Goal: Task Accomplishment & Management: Use online tool/utility

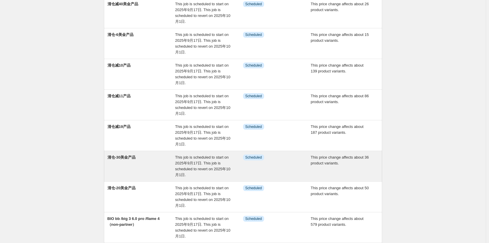
scroll to position [59, 0]
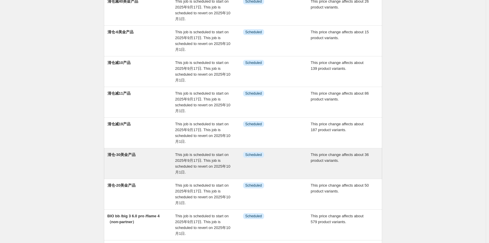
click at [141, 161] on div "清仓-30美金产品" at bounding box center [141, 163] width 68 height 23
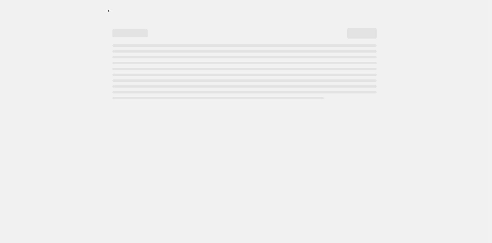
select select "bcap"
select select "no_change"
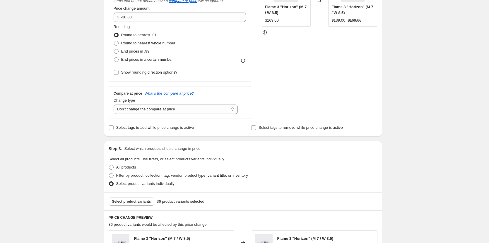
scroll to position [176, 0]
click at [127, 203] on span "Select product variants" at bounding box center [131, 201] width 39 height 5
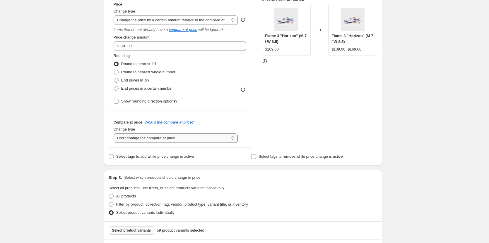
scroll to position [234, 0]
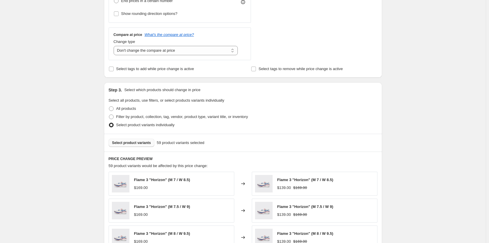
click at [134, 140] on button "Select product variants" at bounding box center [132, 143] width 46 height 8
click at [135, 147] on button "Select product variants" at bounding box center [132, 143] width 46 height 8
click at [138, 145] on span "Select product variants" at bounding box center [131, 143] width 39 height 5
click at [137, 142] on span "Select product variants" at bounding box center [131, 143] width 39 height 5
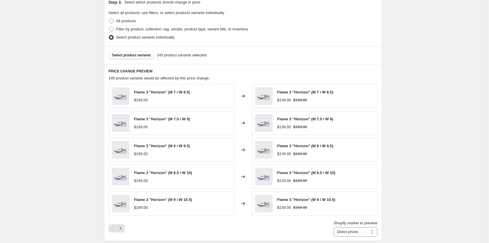
click at [421, 71] on div "清仓-30美金产品. This page is ready 清仓-30美金产品 Info Scheduled Copy to new job Delete j…" at bounding box center [243, 157] width 486 height 958
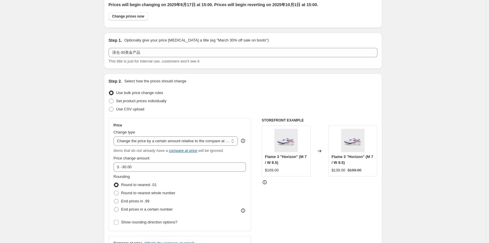
scroll to position [0, 0]
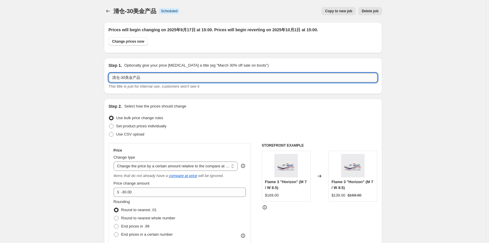
click at [164, 76] on input "清仓-30美金产品" at bounding box center [243, 77] width 269 height 9
type input "清仓-30美金产品（包括飞燃4联名款179）"
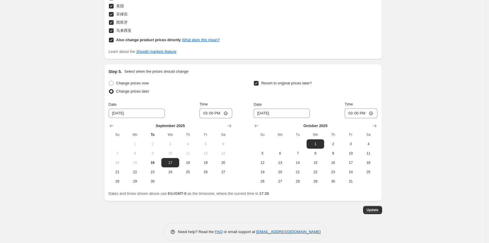
scroll to position [715, 0]
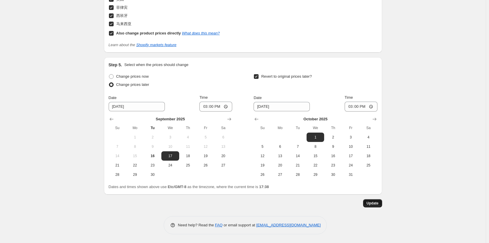
click at [378, 203] on span "Update" at bounding box center [372, 203] width 12 height 5
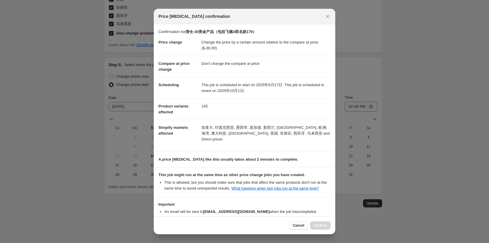
scroll to position [29, 0]
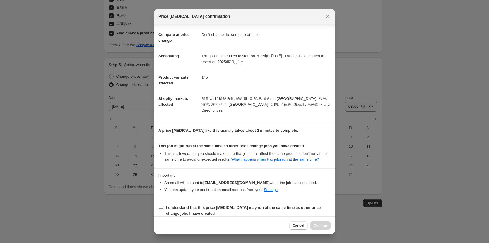
click at [166, 206] on b "I understand that this price change job may run at the same time as other price…" at bounding box center [243, 211] width 155 height 10
click at [163, 209] on input "I understand that this price change job may run at the same time as other price…" at bounding box center [161, 211] width 5 height 5
checkbox input "true"
click at [321, 223] on button "Confirm" at bounding box center [320, 226] width 20 height 8
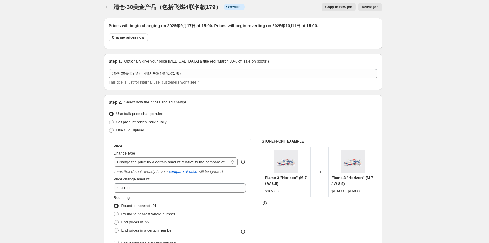
scroll to position [0, 0]
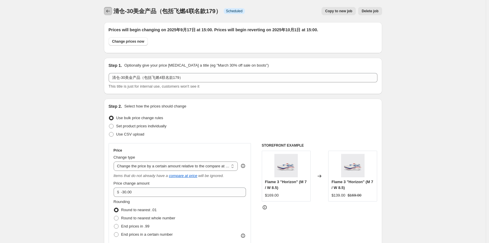
click at [107, 10] on icon "Price change jobs" at bounding box center [108, 11] width 6 height 6
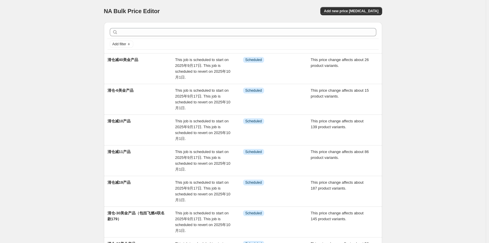
click at [227, 3] on div "NA Bulk Price Editor. This page is ready NA Bulk Price Editor Add new price cha…" at bounding box center [243, 11] width 278 height 22
click at [432, 5] on div "NA Bulk Price Editor. This page is ready NA Bulk Price Editor Add new price cha…" at bounding box center [243, 191] width 486 height 382
click at [49, 22] on div "NA Bulk Price Editor. This page is ready NA Bulk Price Editor Add new price cha…" at bounding box center [243, 191] width 486 height 382
click at [361, 13] on span "Add new price change job" at bounding box center [351, 11] width 54 height 5
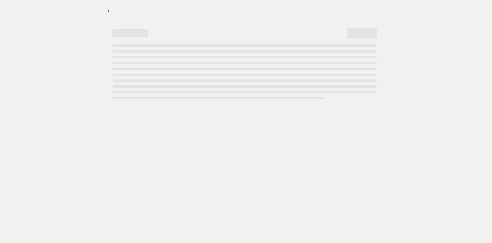
select select "percentage"
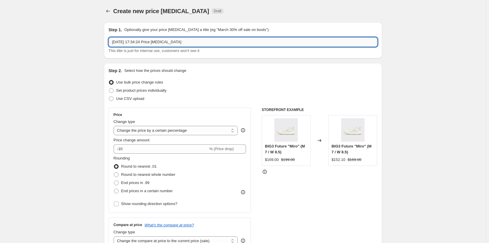
drag, startPoint x: 198, startPoint y: 42, endPoint x: 111, endPoint y: 45, distance: 87.6
click at [111, 45] on input "2025年9月16日 17:34:24 Price change job" at bounding box center [243, 41] width 269 height 9
click at [192, 46] on input "2025年9月16日 17:34:24 Price change job" at bounding box center [243, 41] width 269 height 9
paste input "BIG3 Future PE "Joker""
type input "BIG3 Future PE "Joker""
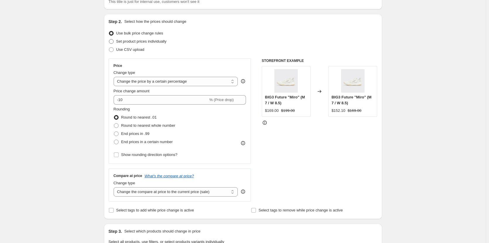
scroll to position [59, 0]
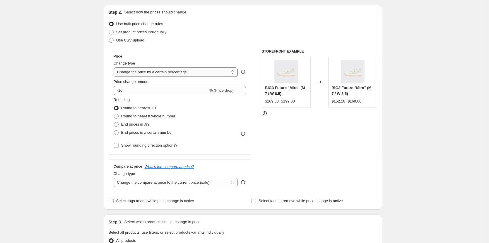
click at [150, 72] on select "Change the price to a certain amount Change the price by a certain amount Chang…" at bounding box center [176, 72] width 124 height 9
select select "bcap"
click at [115, 68] on select "Change the price to a certain amount Change the price by a certain amount Chang…" at bounding box center [176, 72] width 124 height 9
type input "-12.00"
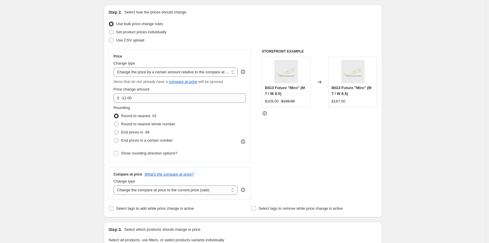
click at [132, 100] on input "-12.00" at bounding box center [179, 98] width 116 height 9
drag, startPoint x: 143, startPoint y: 99, endPoint x: 125, endPoint y: 102, distance: 18.0
click at [125, 102] on input "-12.00" at bounding box center [179, 98] width 116 height 9
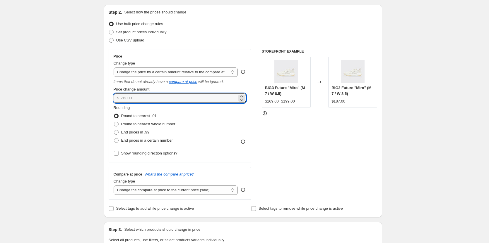
drag, startPoint x: 361, startPoint y: 153, endPoint x: 310, endPoint y: 170, distance: 53.6
click at [361, 154] on div "STOREFRONT EXAMPLE BIG3 Future "Miro" (M 7 / W 8.5) $169.00 $199.00 Changed to …" at bounding box center [320, 124] width 116 height 151
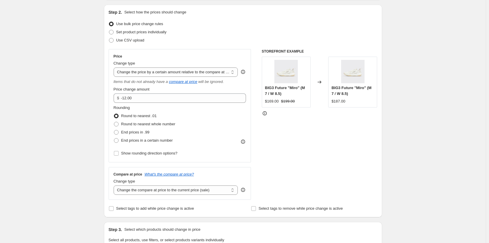
click at [196, 196] on div "Compare at price What's the compare at price? Change type Change the compare at…" at bounding box center [180, 183] width 143 height 33
drag, startPoint x: 192, startPoint y: 195, endPoint x: 188, endPoint y: 194, distance: 4.4
click at [192, 195] on select "Change the compare at price to the current price (sale) Change the compare at p…" at bounding box center [176, 190] width 124 height 9
select select "no_change"
click at [115, 186] on select "Change the compare at price to the current price (sale) Change the compare at p…" at bounding box center [176, 190] width 124 height 9
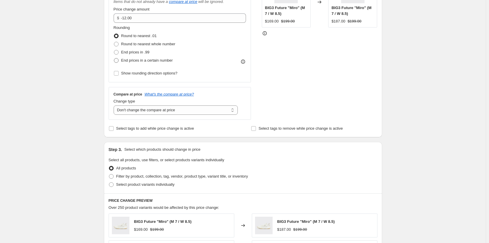
scroll to position [146, 0]
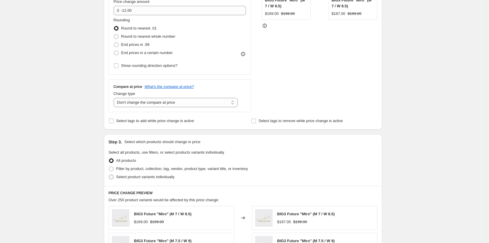
click at [126, 179] on span "Select product variants individually" at bounding box center [145, 177] width 58 height 4
click at [109, 175] on input "Select product variants individually" at bounding box center [109, 175] width 0 height 0
radio input "true"
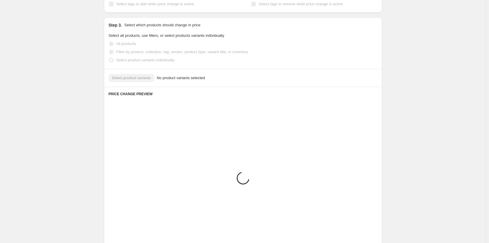
scroll to position [253, 0]
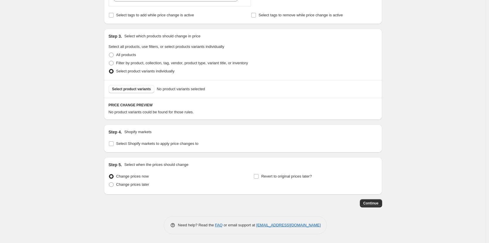
click at [140, 95] on div "Select product variants No product variants selected" at bounding box center [243, 89] width 278 height 18
click at [139, 92] on button "Select product variants" at bounding box center [132, 89] width 46 height 8
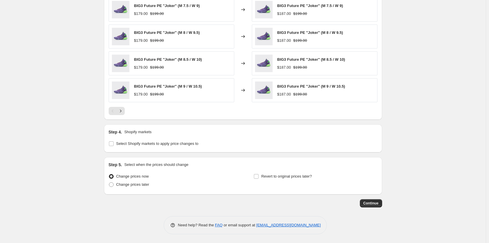
scroll to position [400, 0]
click at [121, 187] on span "Change prices later" at bounding box center [132, 185] width 33 height 4
click at [109, 183] on input "Change prices later" at bounding box center [109, 183] width 0 height 0
radio input "true"
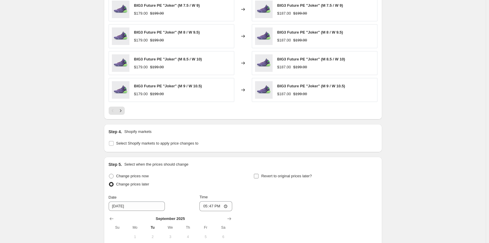
click at [271, 175] on span "Revert to original prices later?" at bounding box center [286, 176] width 51 height 4
click at [258, 175] on input "Revert to original prices later?" at bounding box center [256, 176] width 5 height 5
checkbox input "true"
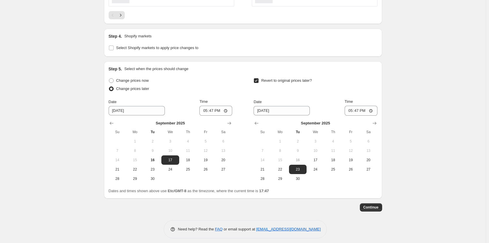
scroll to position [500, 0]
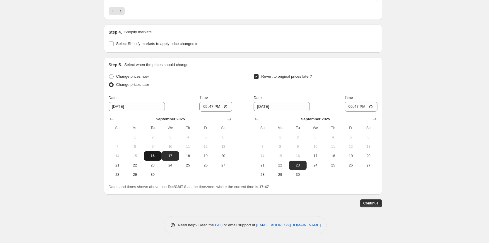
click at [158, 156] on span "16" at bounding box center [152, 156] width 13 height 5
type input "9/16/2025"
click at [303, 152] on button "16" at bounding box center [298, 156] width 18 height 9
type input "9/16/2025"
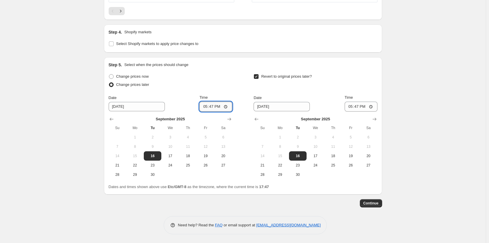
click at [221, 107] on input "17:47" at bounding box center [215, 107] width 33 height 10
type input "17:50"
click at [363, 108] on input "17:47" at bounding box center [360, 107] width 33 height 10
type input "17:55"
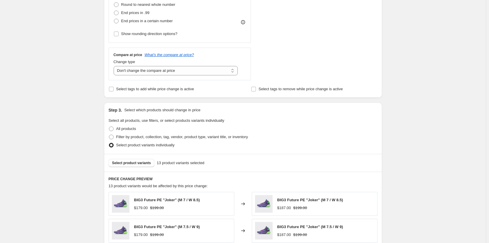
scroll to position [32, 0]
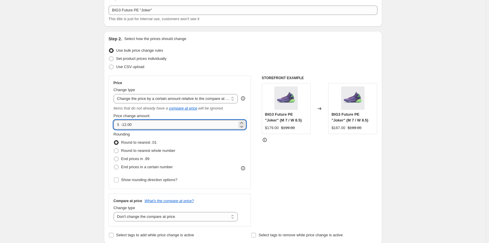
drag, startPoint x: 154, startPoint y: 126, endPoint x: 125, endPoint y: 127, distance: 29.6
click at [125, 127] on input "-12.00" at bounding box center [179, 124] width 116 height 9
type input "-50.00"
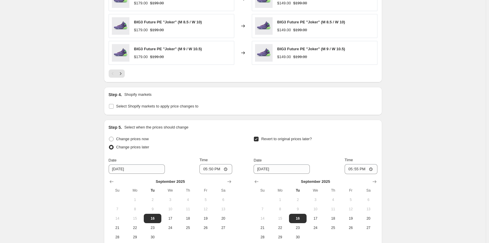
scroll to position [500, 0]
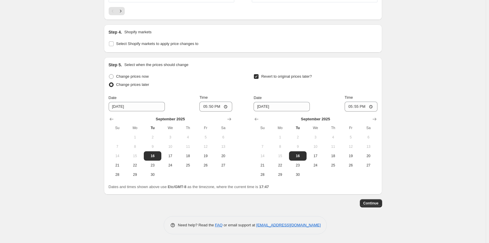
click at [312, 220] on div "Need help? Read the FAQ or email support at support+a63667@northern-apps.com" at bounding box center [245, 226] width 163 height 18
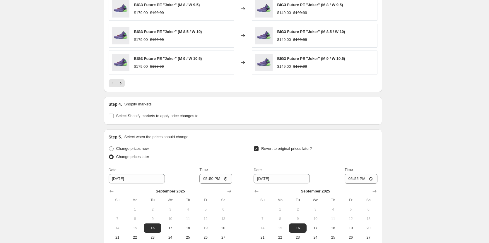
scroll to position [412, 0]
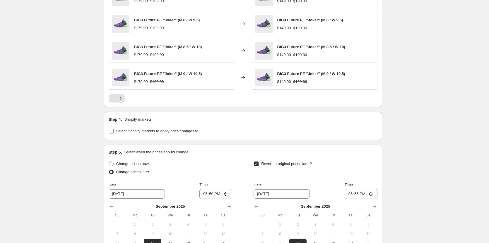
click at [139, 133] on span "Select Shopify markets to apply price changes to" at bounding box center [157, 131] width 82 height 4
click at [114, 134] on input "Select Shopify markets to apply price changes to" at bounding box center [111, 131] width 5 height 5
checkbox input "true"
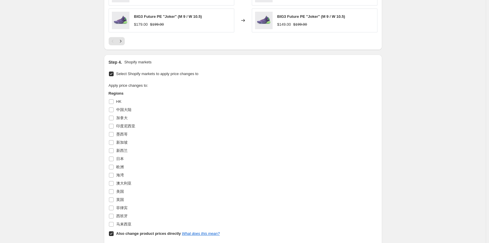
scroll to position [471, 0]
click at [124, 189] on span "美国" at bounding box center [120, 190] width 8 height 4
click at [114, 189] on input "美国" at bounding box center [111, 190] width 5 height 5
checkbox input "true"
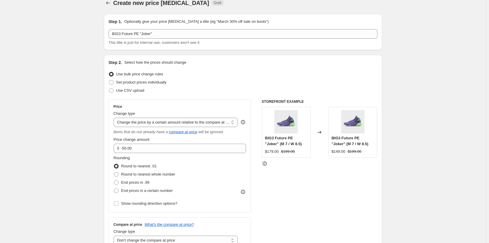
scroll to position [0, 0]
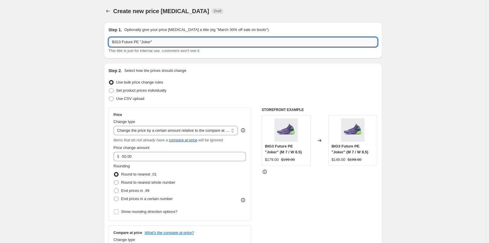
click at [161, 43] on input "BIG3 Future PE "Joker"" at bounding box center [243, 41] width 269 height 9
type input "BIG3 Future PE "Joker"测试用"
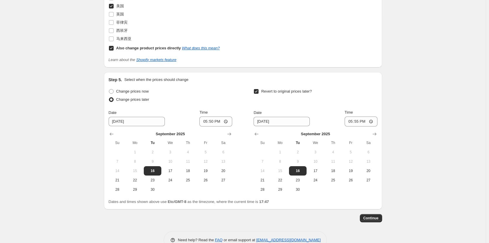
scroll to position [679, 0]
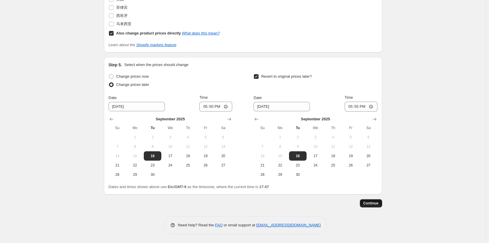
click at [380, 206] on button "Continue" at bounding box center [371, 204] width 22 height 8
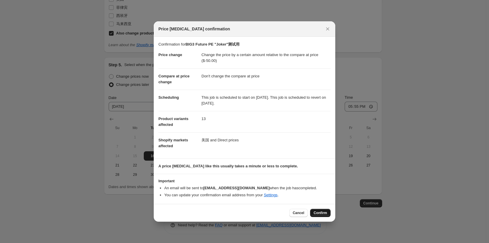
click at [324, 216] on button "Confirm" at bounding box center [320, 213] width 20 height 8
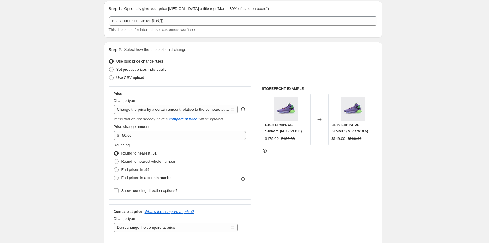
scroll to position [59, 0]
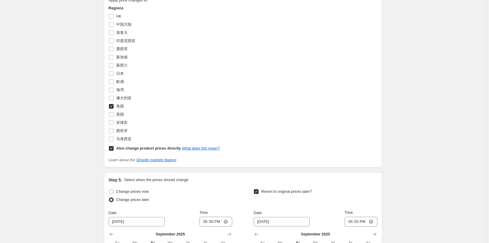
scroll to position [598, 0]
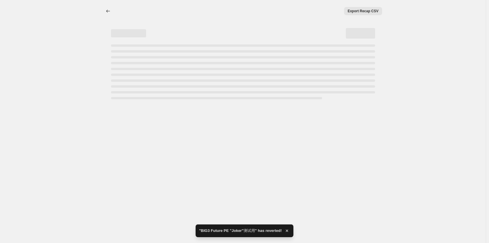
select select "bcap"
select select "no_change"
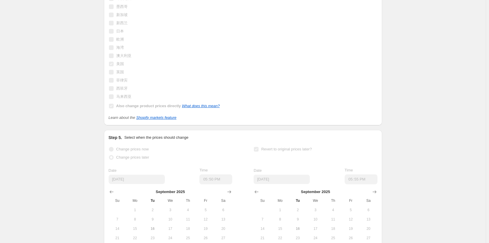
scroll to position [705, 0]
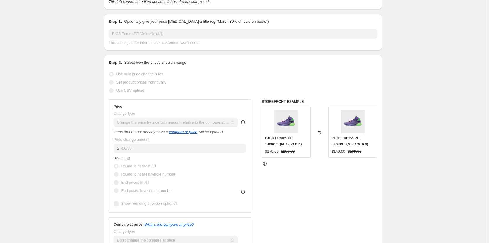
scroll to position [0, 0]
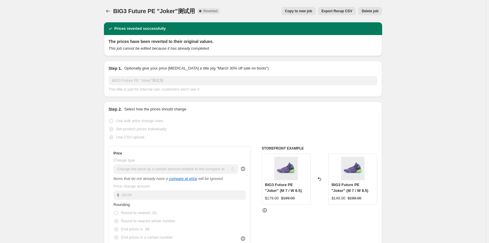
click at [107, 6] on div "BIG3 Future PE "Joker"测试用. This page is ready BIG3 Future PE "Joker"测试用 Complet…" at bounding box center [243, 11] width 278 height 22
click at [108, 9] on icon "Price change jobs" at bounding box center [108, 11] width 6 height 6
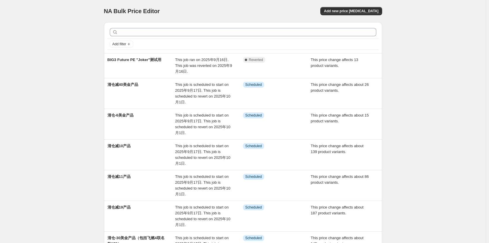
click at [463, 109] on div "NA Bulk Price Editor. This page is ready NA Bulk Price Editor Add new price cha…" at bounding box center [243, 203] width 486 height 407
click at [426, 80] on div "NA Bulk Price Editor. This page is ready NA Bulk Price Editor Add new price cha…" at bounding box center [243, 203] width 486 height 407
drag, startPoint x: 443, startPoint y: 71, endPoint x: 443, endPoint y: 66, distance: 5.3
click at [443, 70] on div "NA Bulk Price Editor. This page is ready NA Bulk Price Editor Add new price cha…" at bounding box center [243, 203] width 486 height 407
